Goal: Transaction & Acquisition: Purchase product/service

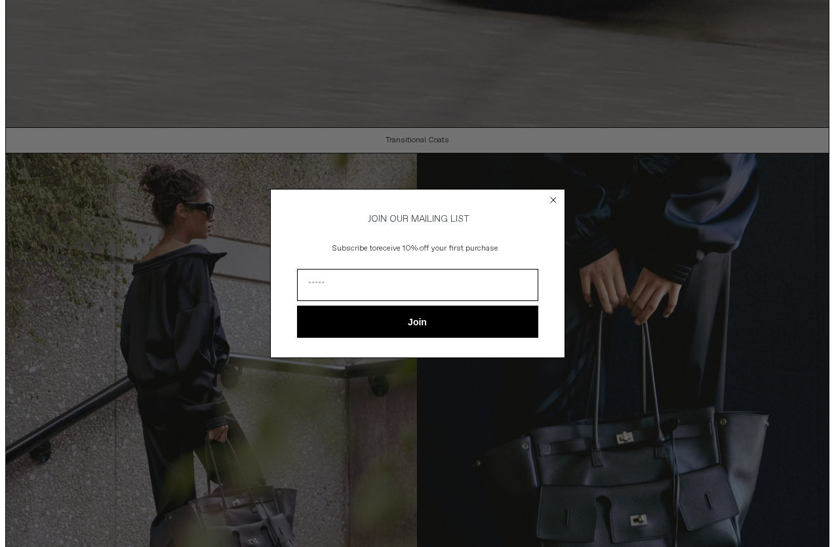
scroll to position [15, 0]
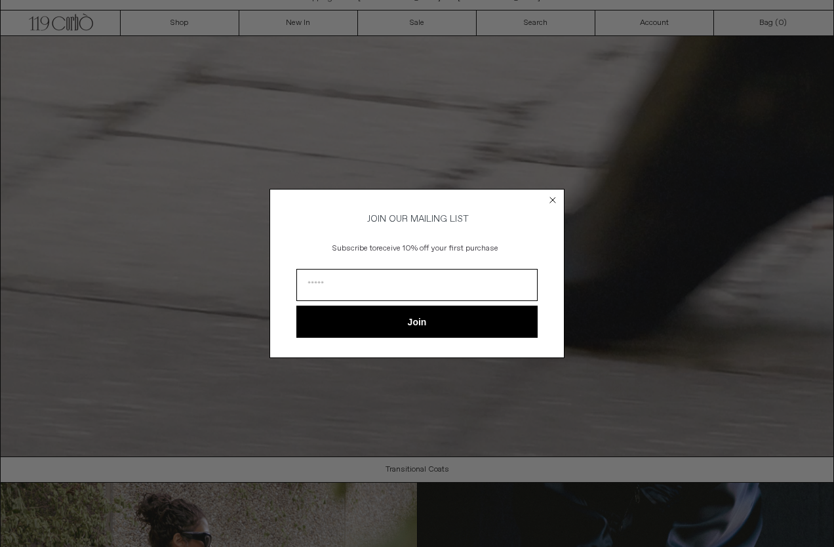
click at [553, 203] on circle "Close dialog" at bounding box center [553, 199] width 12 height 12
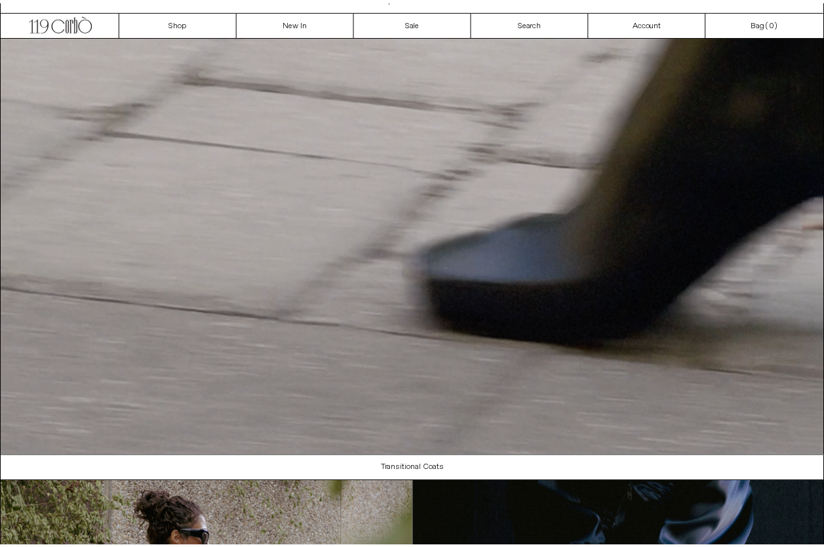
scroll to position [0, 0]
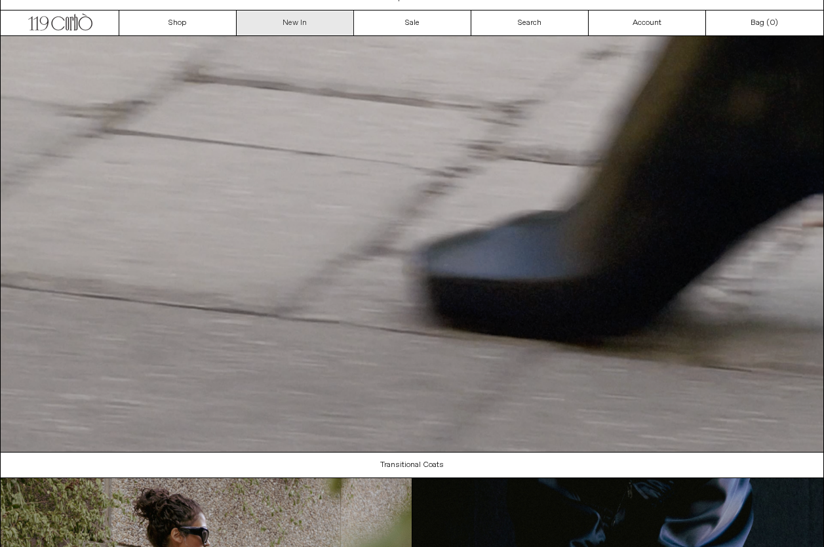
click at [278, 27] on link "New In" at bounding box center [295, 22] width 117 height 25
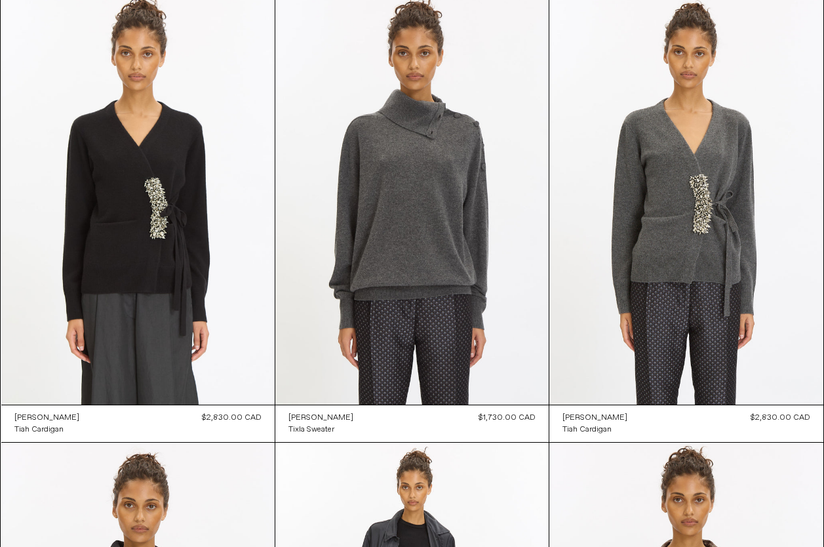
scroll to position [459, 0]
